Goal: Transaction & Acquisition: Purchase product/service

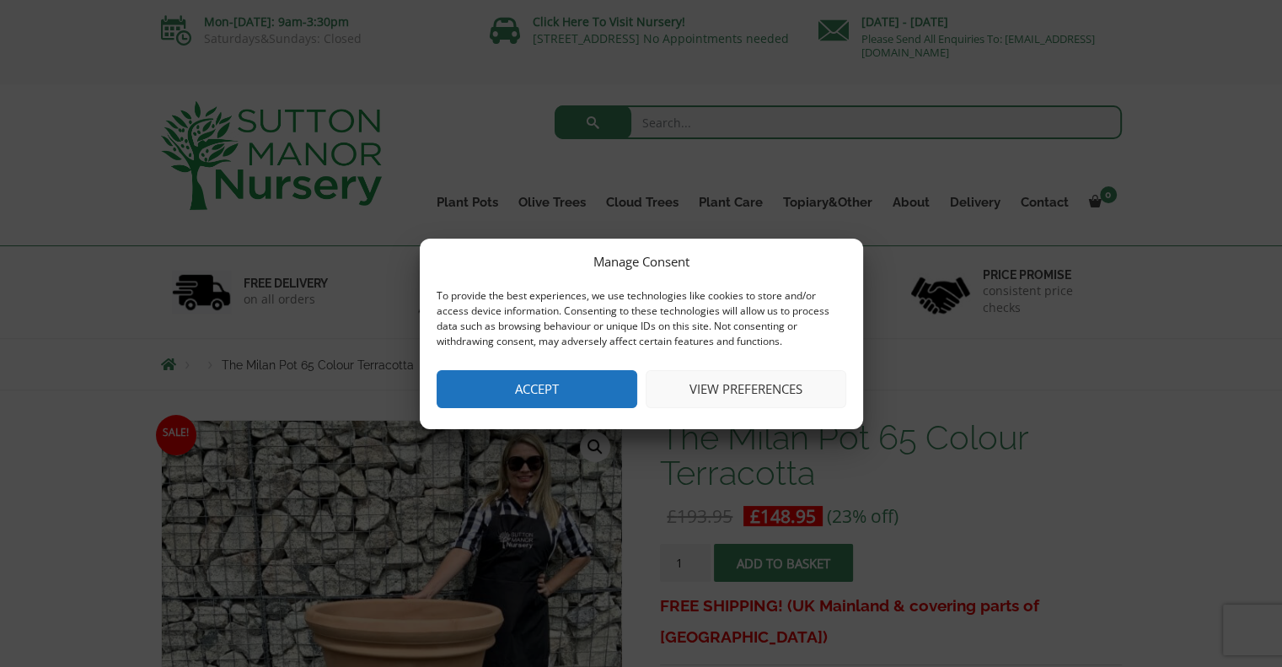
click at [538, 392] on button "Accept" at bounding box center [537, 389] width 201 height 38
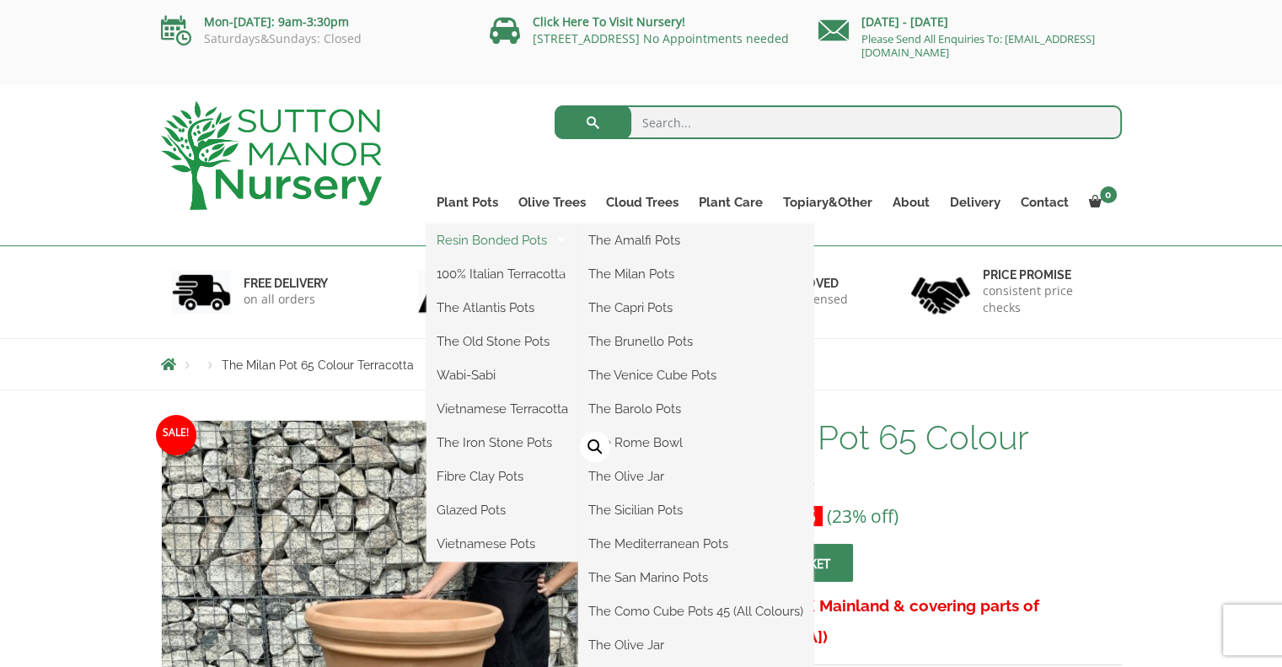
click at [478, 235] on link "Resin Bonded Pots" at bounding box center [503, 240] width 152 height 25
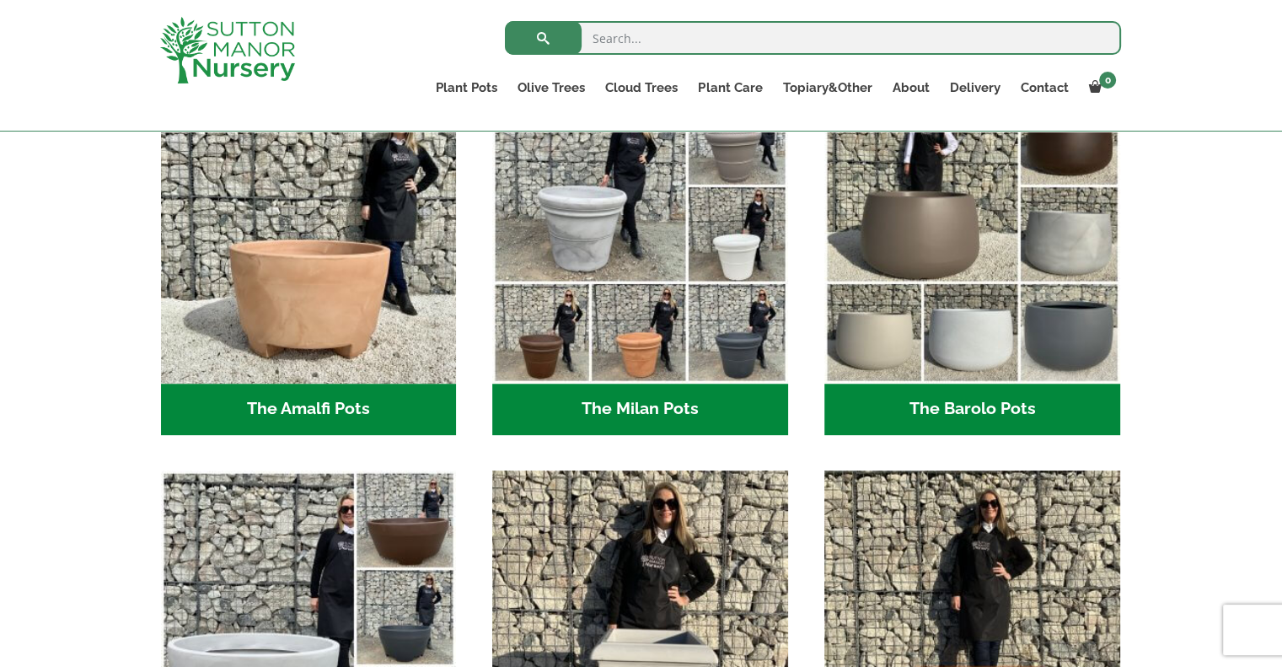
scroll to position [505, 0]
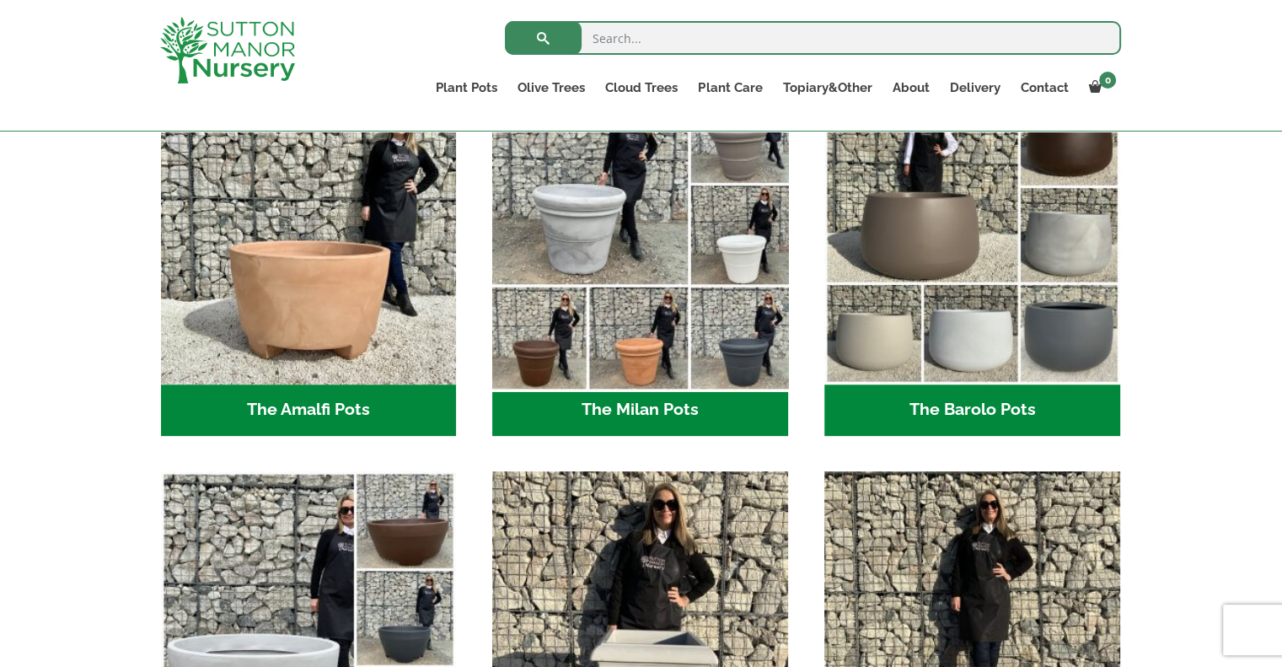
click at [632, 328] on img "Visit product category The Milan Pots" at bounding box center [641, 236] width 310 height 310
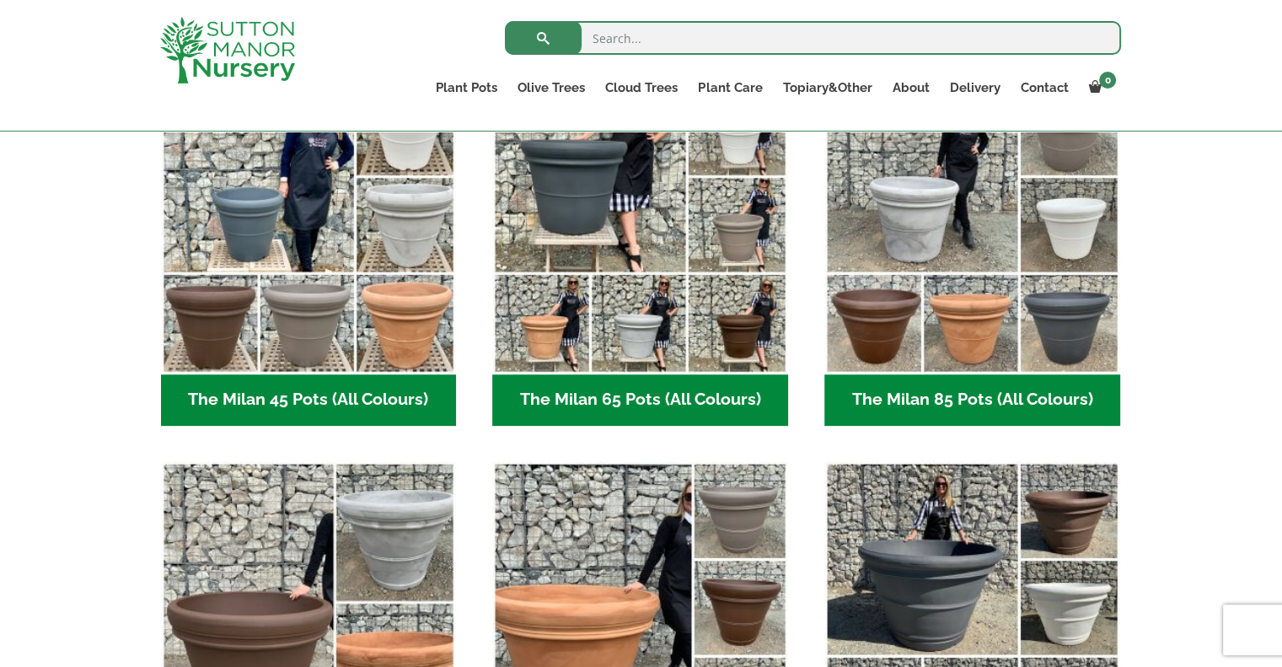
scroll to position [248, 0]
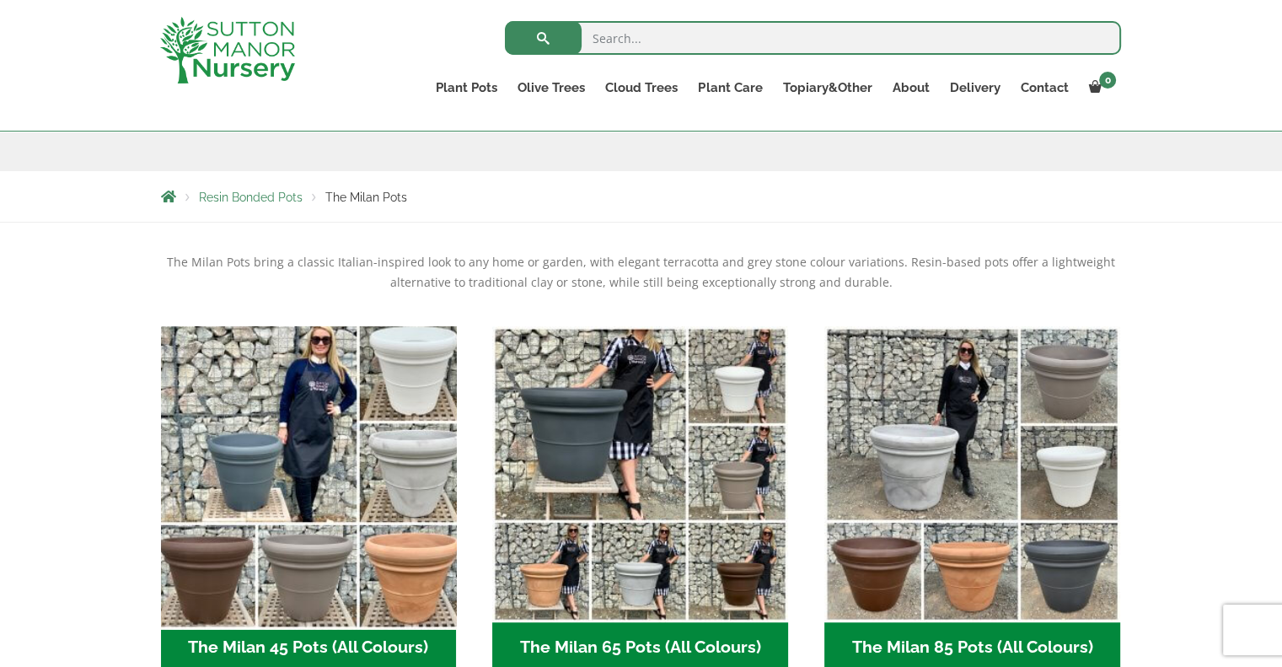
click at [243, 422] on img "Visit product category The Milan 45 Pots (All Colours)" at bounding box center [308, 474] width 310 height 310
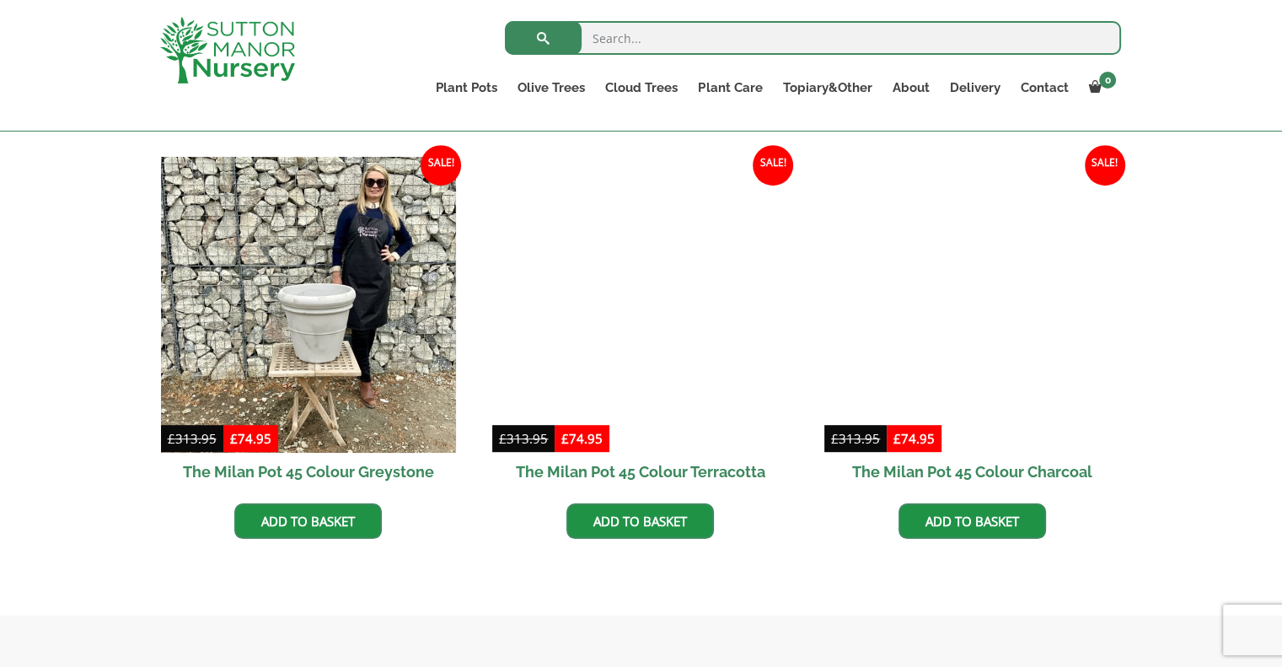
scroll to position [823, 0]
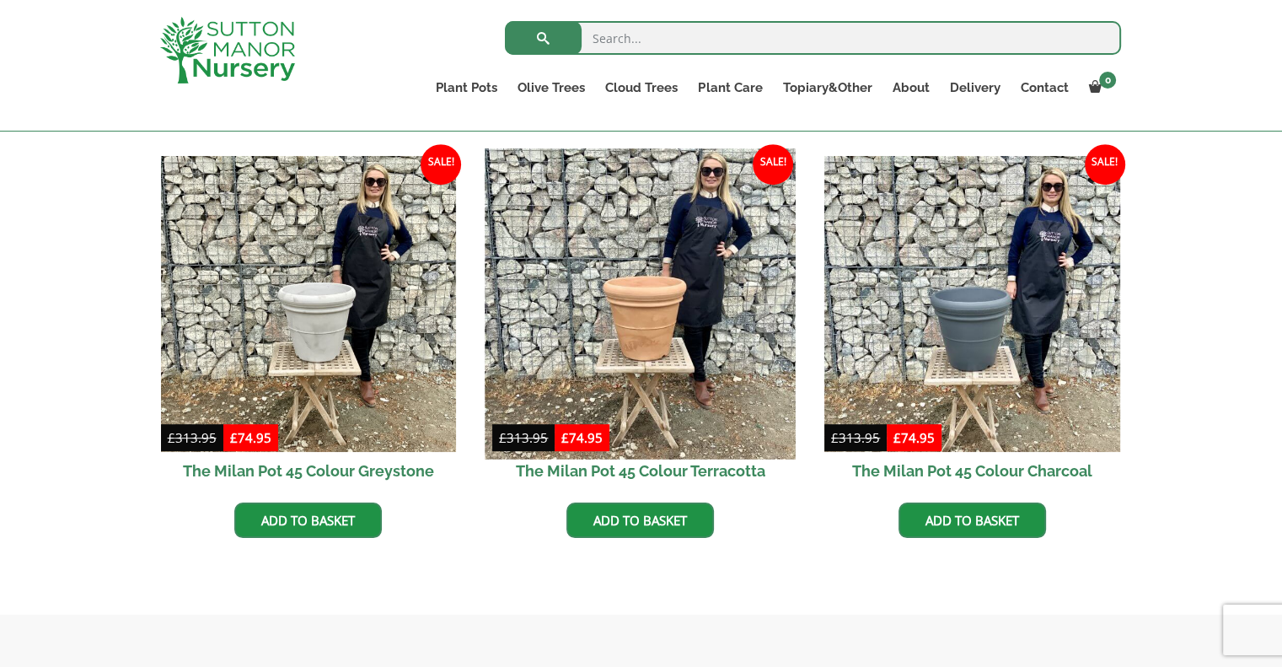
click at [638, 316] on img at bounding box center [641, 304] width 310 height 310
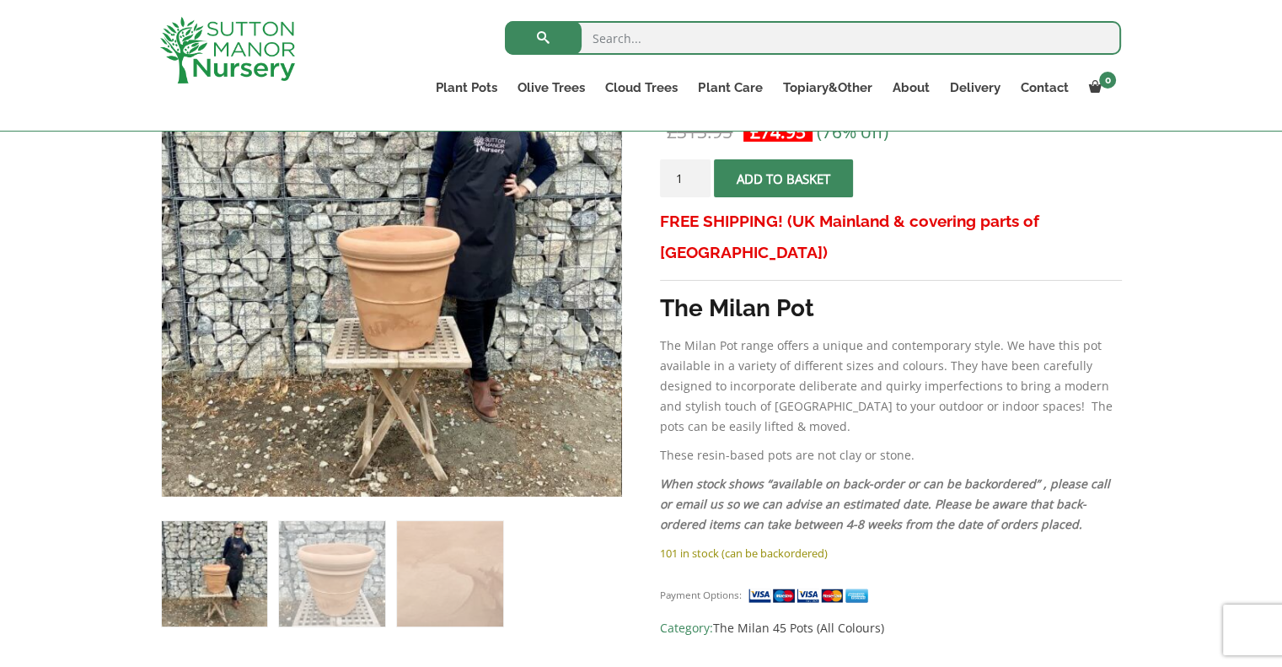
scroll to position [354, 0]
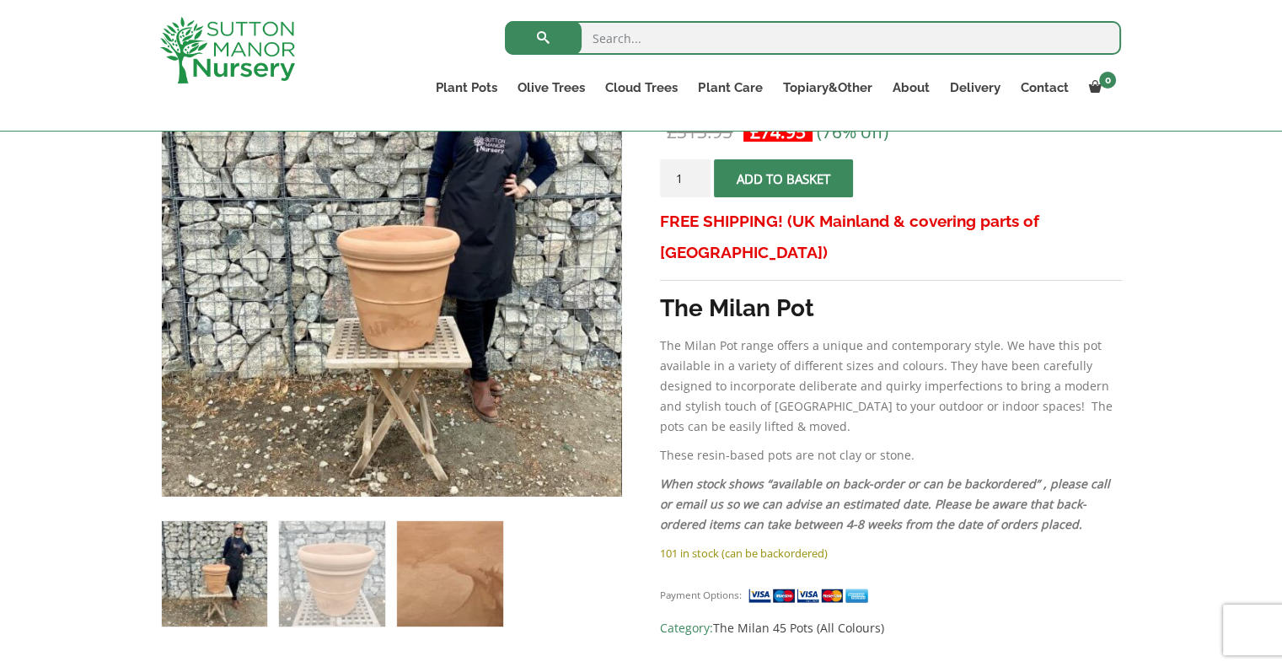
click at [453, 559] on img at bounding box center [449, 573] width 105 height 105
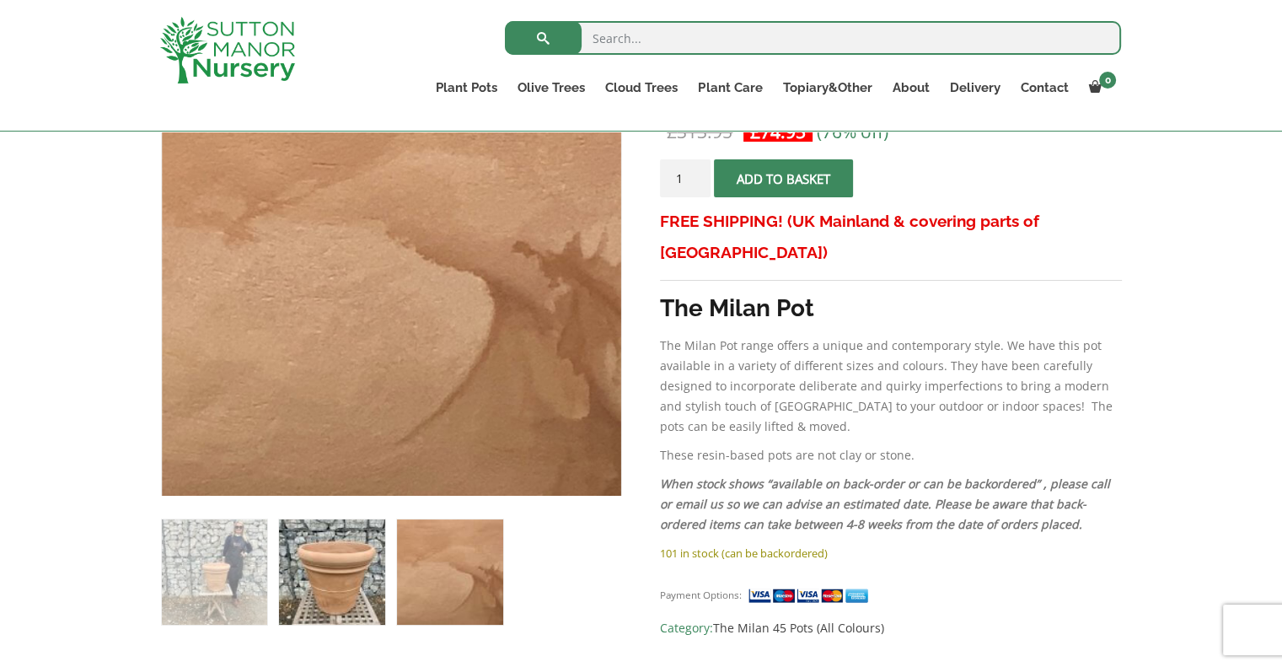
click at [342, 587] on img at bounding box center [331, 571] width 105 height 105
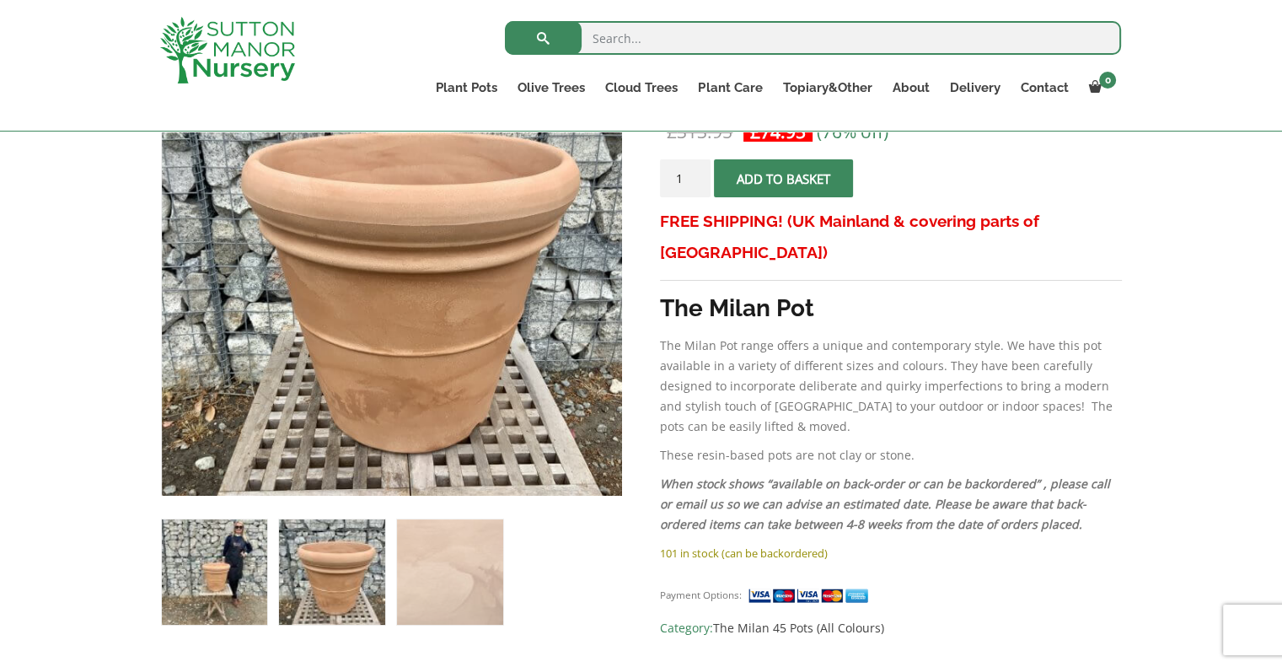
click at [236, 587] on img at bounding box center [214, 571] width 105 height 105
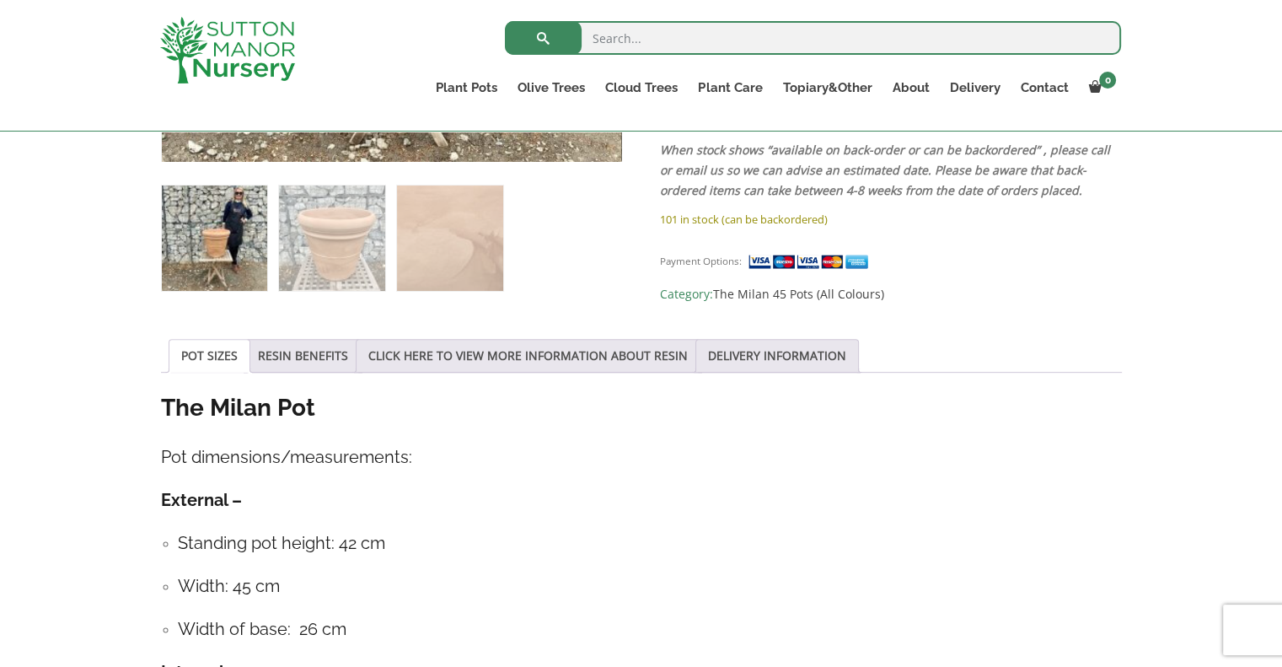
scroll to position [687, 0]
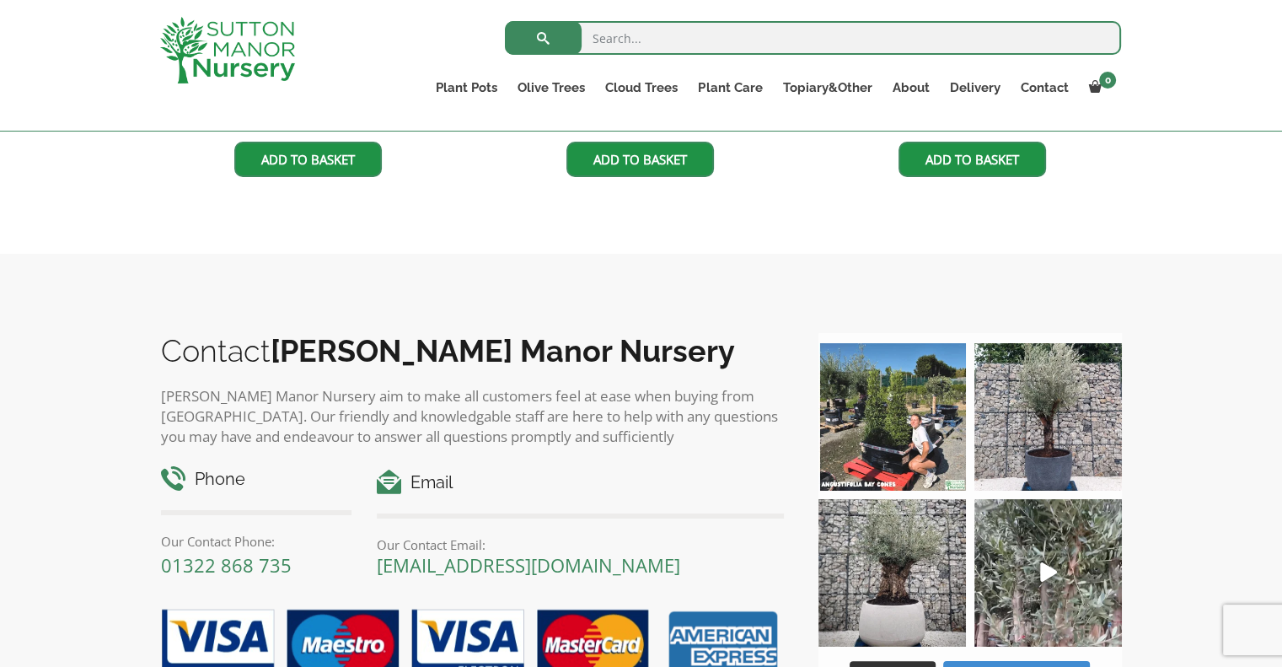
scroll to position [1199, 0]
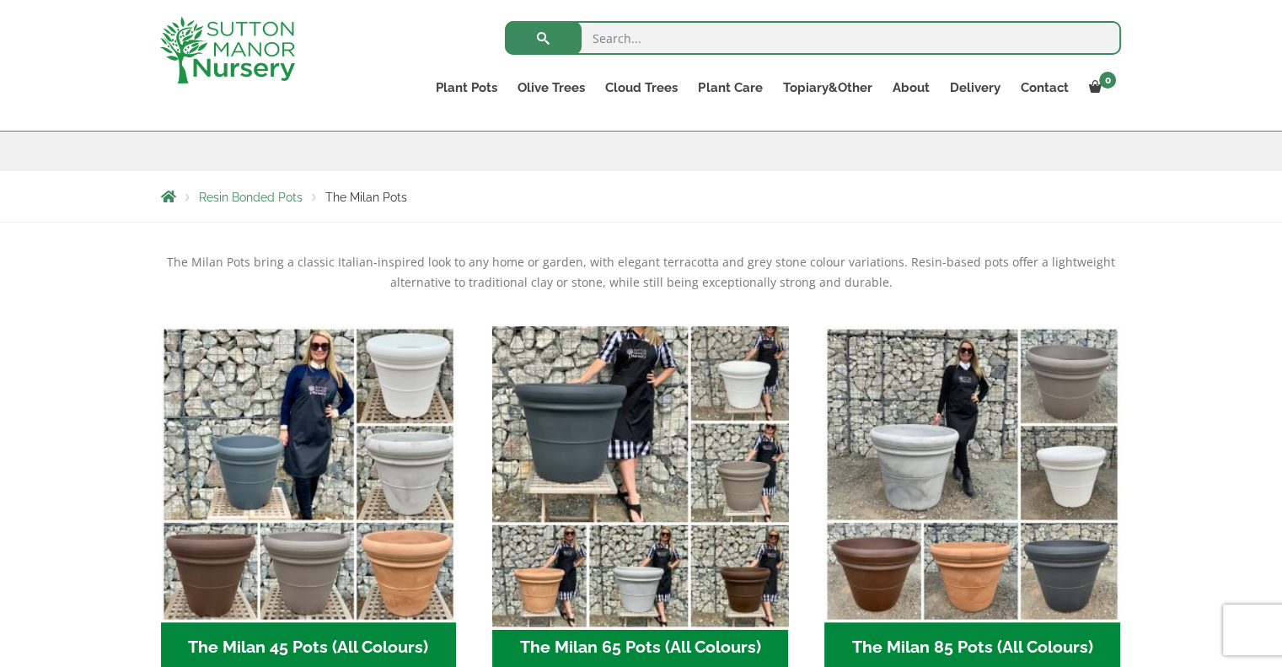
click at [567, 406] on img "Visit product category The Milan 65 Pots (All Colours)" at bounding box center [641, 474] width 310 height 310
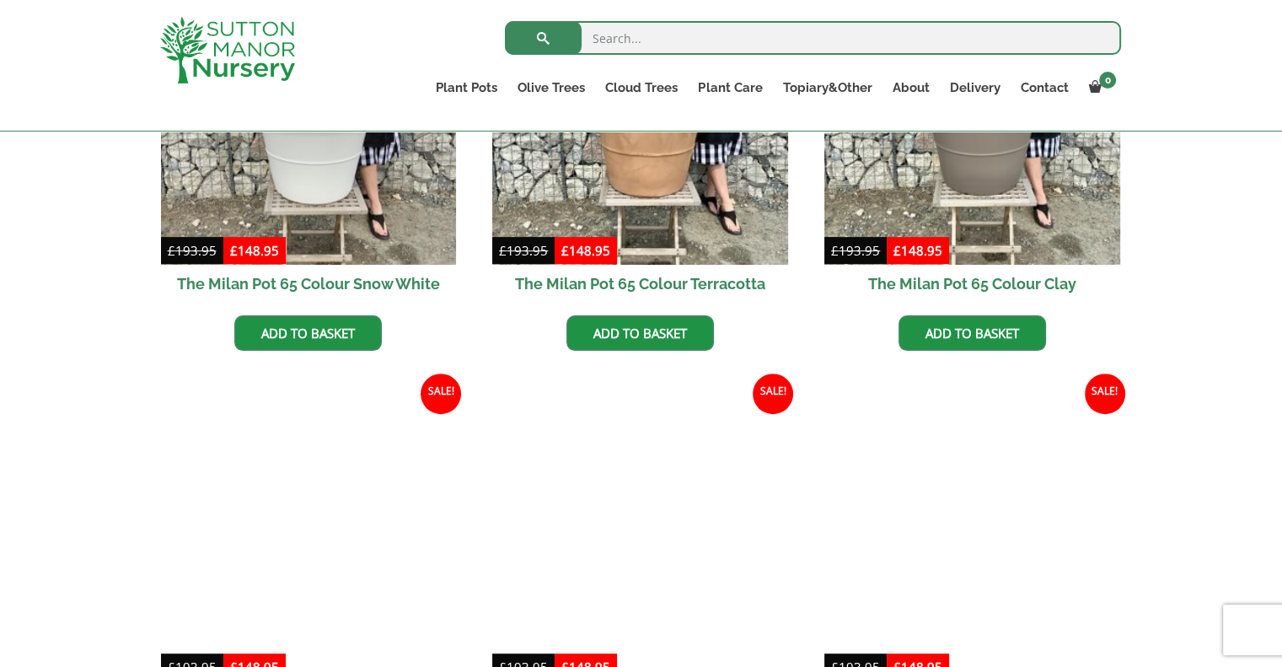
scroll to position [398, 0]
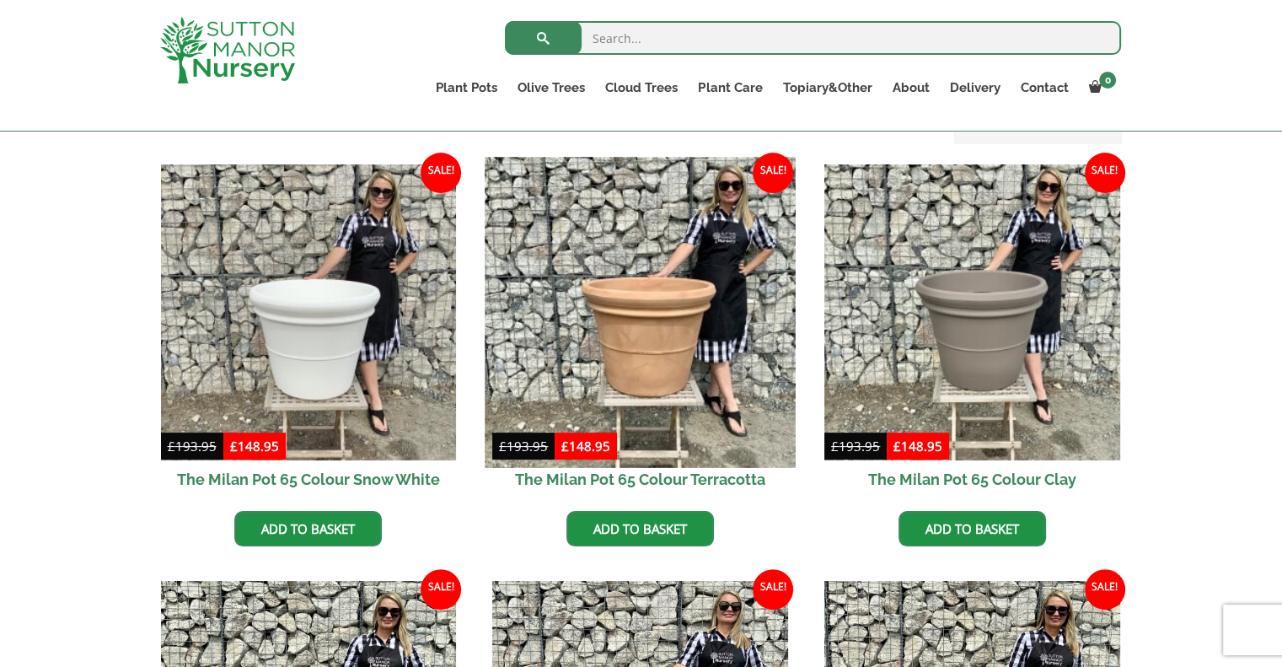
click at [638, 340] on img at bounding box center [641, 312] width 310 height 310
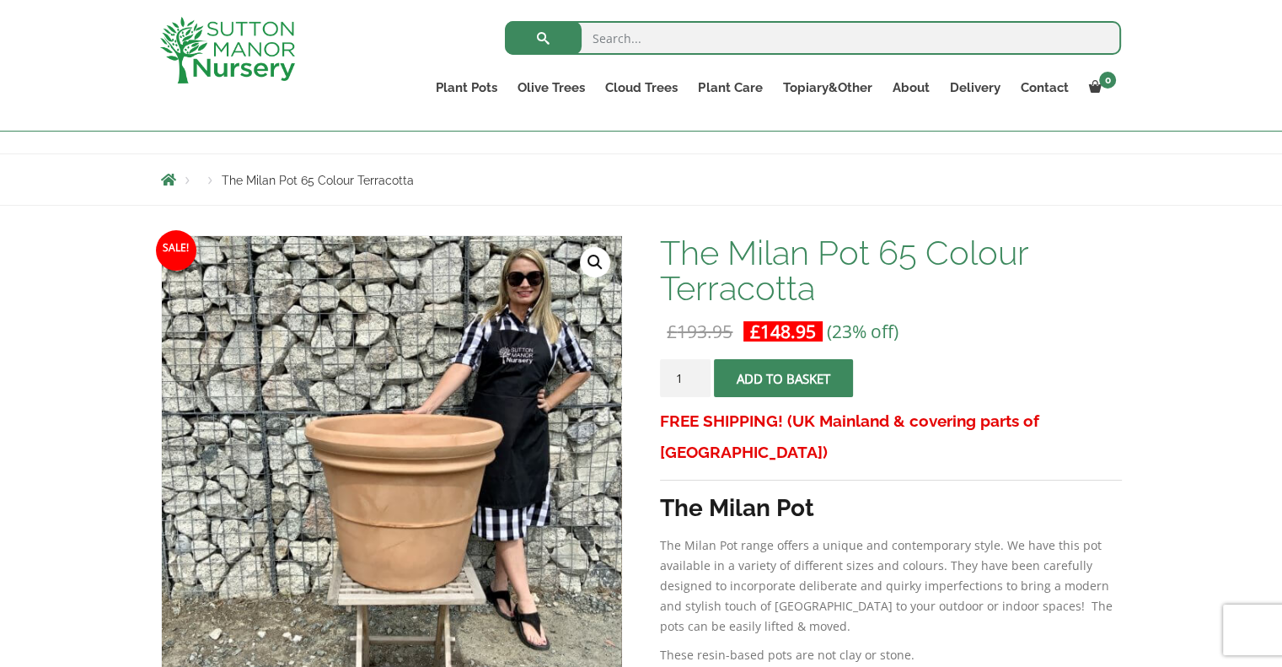
scroll to position [142, 0]
